Goal: Task Accomplishment & Management: Manage account settings

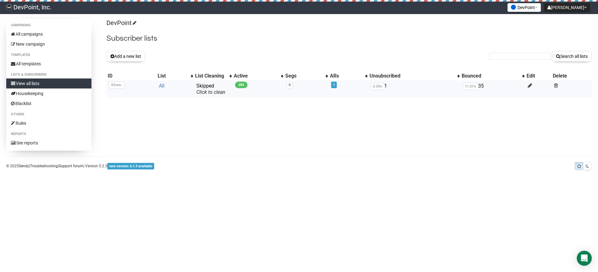
click at [159, 86] on link "All" at bounding box center [162, 86] width 6 height 6
click at [285, 149] on div "Campaigns All campaigns New campaign Templates All templates Lists & subscriber…" at bounding box center [299, 85] width 586 height 132
click at [136, 58] on button "Add a new list" at bounding box center [125, 56] width 39 height 11
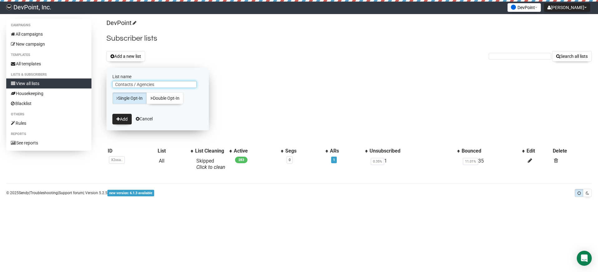
drag, startPoint x: 151, startPoint y: 84, endPoint x: 157, endPoint y: 85, distance: 6.0
click at [157, 85] on input "Contacts / Agencies" at bounding box center [154, 84] width 84 height 7
click at [169, 82] on input "Contacts / Agencies" at bounding box center [154, 84] width 84 height 7
type input "Contacts"
click at [128, 119] on button "Add" at bounding box center [121, 119] width 19 height 11
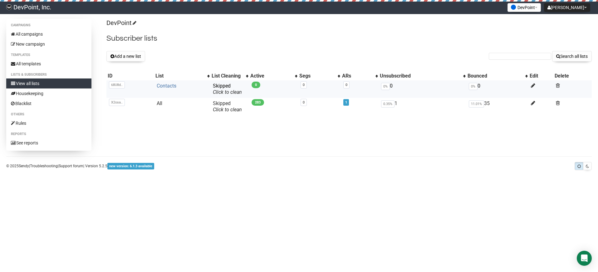
click at [160, 88] on link "Contacts" at bounding box center [167, 86] width 20 height 6
click at [167, 86] on link "Contacts" at bounding box center [167, 86] width 20 height 6
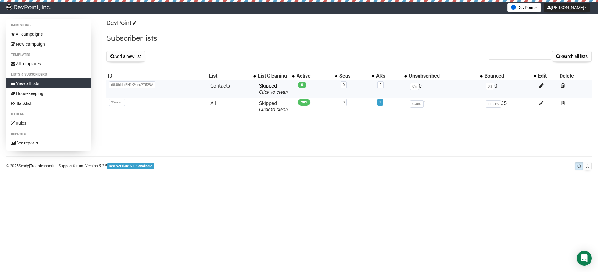
click at [116, 84] on span "68U8dduIEN1K9ur6PT52BA" at bounding box center [132, 84] width 47 height 7
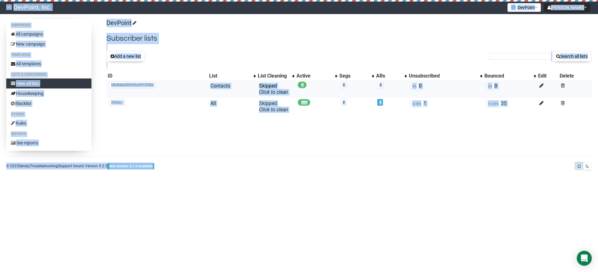
click at [116, 84] on span "68U8dduIEN1K9ur6PT52BA" at bounding box center [132, 84] width 47 height 7
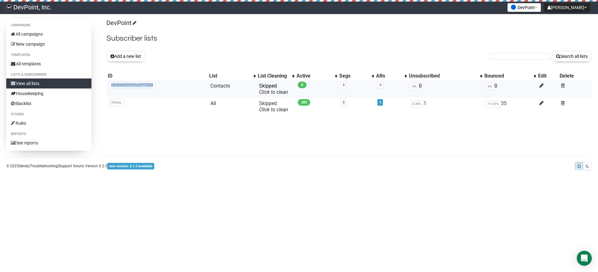
click at [116, 84] on span "68U8dduIEN1K9ur6PT52BA" at bounding box center [132, 84] width 47 height 7
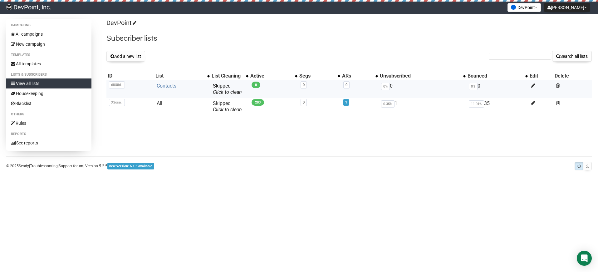
click at [169, 88] on link "Contacts" at bounding box center [167, 86] width 20 height 6
click at [161, 87] on link "Contacts" at bounding box center [167, 86] width 20 height 6
click at [172, 83] on link "Contacts" at bounding box center [167, 86] width 20 height 6
click at [290, 174] on body "DevPoint, Inc. Richard Alexander Settings Logout DevPoint DevPoint Pet Suites T…" at bounding box center [299, 136] width 598 height 272
click at [174, 83] on link "Contacts" at bounding box center [167, 86] width 20 height 6
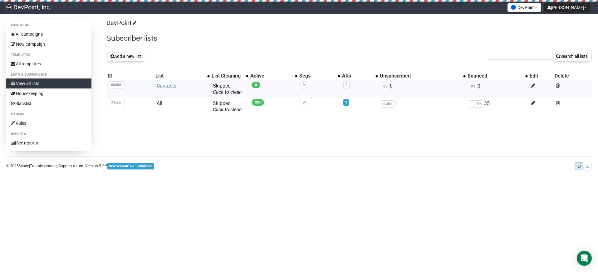
click at [170, 85] on link "Contacts" at bounding box center [167, 86] width 20 height 6
click at [171, 88] on link "Contacts" at bounding box center [167, 86] width 20 height 6
click at [172, 86] on link "Contacts" at bounding box center [167, 86] width 20 height 6
click at [160, 88] on link "Contacts" at bounding box center [167, 86] width 20 height 6
click at [175, 87] on link "Contacts" at bounding box center [167, 86] width 20 height 6
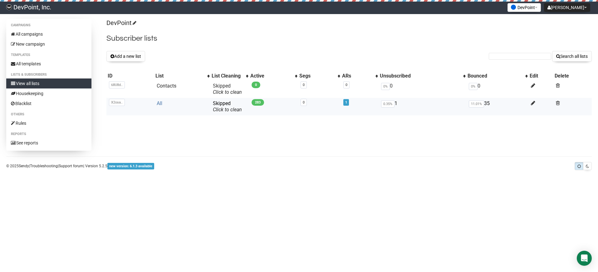
click at [160, 105] on link "All" at bounding box center [160, 103] width 6 height 6
click at [166, 85] on link "Contacts" at bounding box center [167, 86] width 20 height 6
click at [235, 212] on body "DevPoint, Inc. [PERSON_NAME] Settings Logout DevPoint DevPoint Pet Suites The A…" at bounding box center [299, 136] width 598 height 272
click at [552, 12] on button "[PERSON_NAME]" at bounding box center [567, 7] width 46 height 9
click at [553, 19] on link "Settings" at bounding box center [567, 21] width 50 height 9
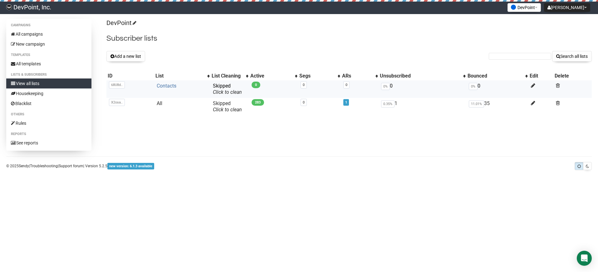
click at [166, 87] on link "Contacts" at bounding box center [167, 86] width 20 height 6
click at [176, 87] on link "Contacts" at bounding box center [167, 86] width 20 height 6
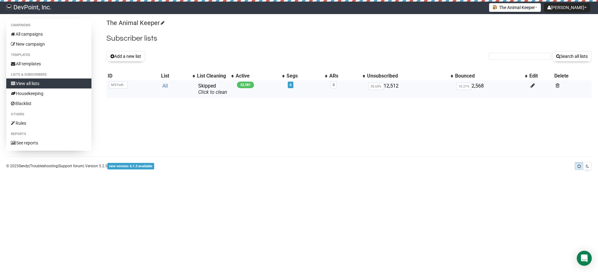
click at [165, 86] on link "All" at bounding box center [165, 86] width 6 height 6
click at [162, 84] on link "All" at bounding box center [165, 86] width 6 height 6
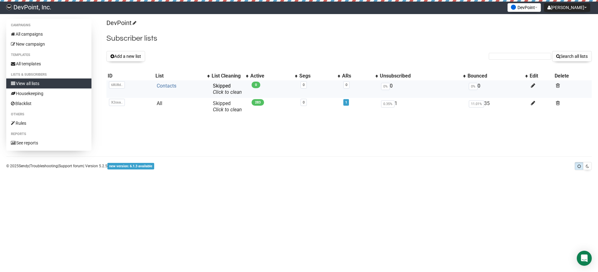
click at [172, 83] on link "Contacts" at bounding box center [167, 86] width 20 height 6
